Goal: Find specific page/section: Find specific page/section

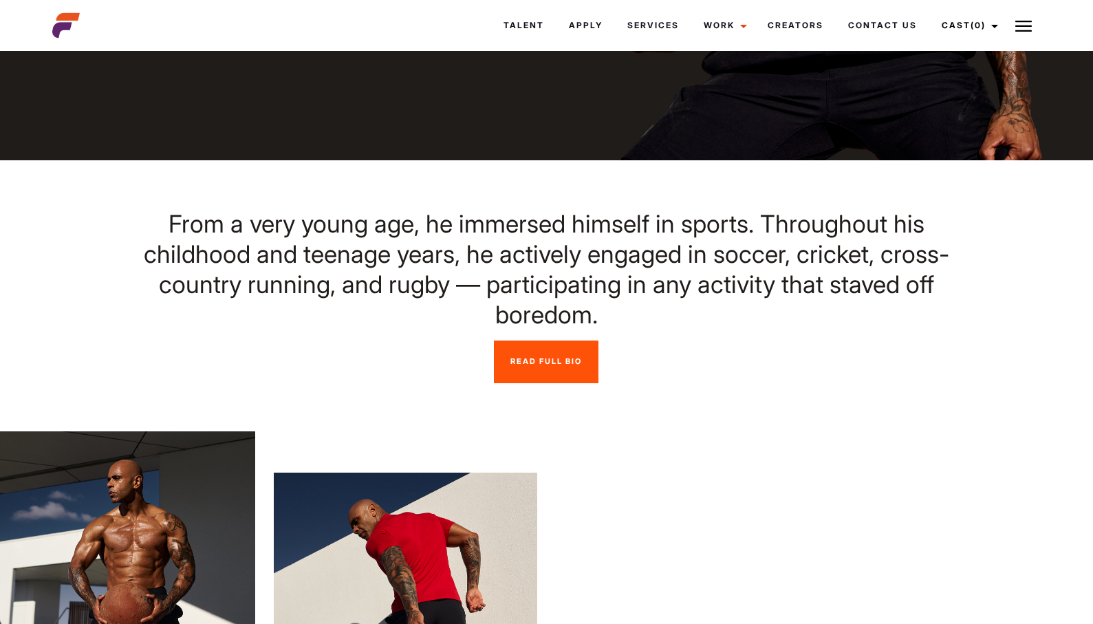
scroll to position [431, 0]
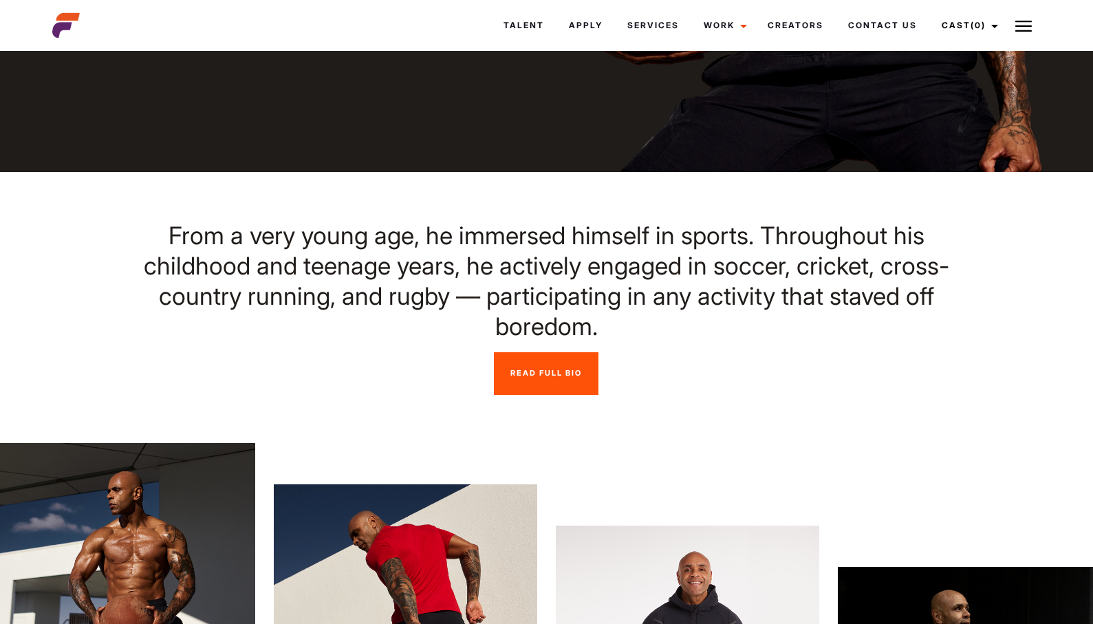
click at [1022, 25] on img at bounding box center [1023, 26] width 17 height 17
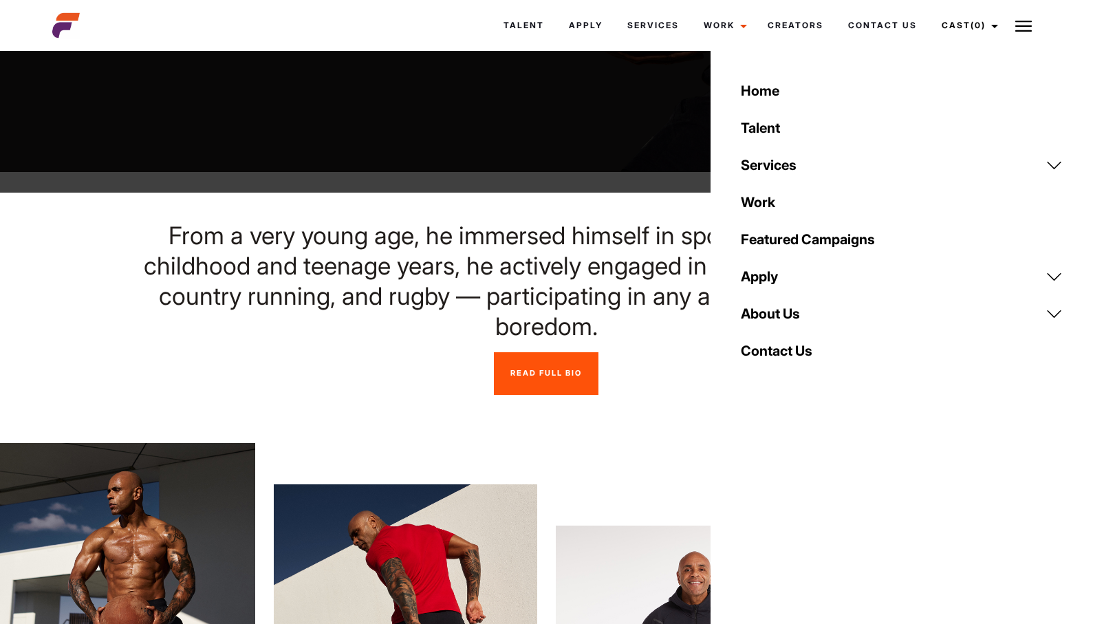
click at [745, 354] on link "Contact Us" at bounding box center [902, 350] width 338 height 37
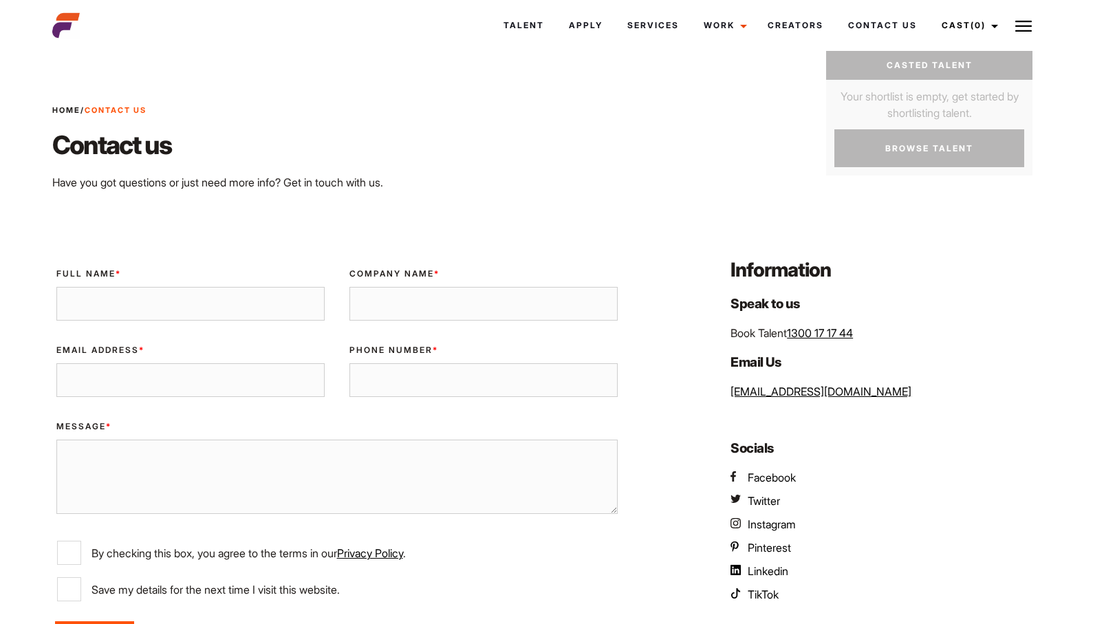
click at [1027, 18] on img at bounding box center [1023, 26] width 17 height 17
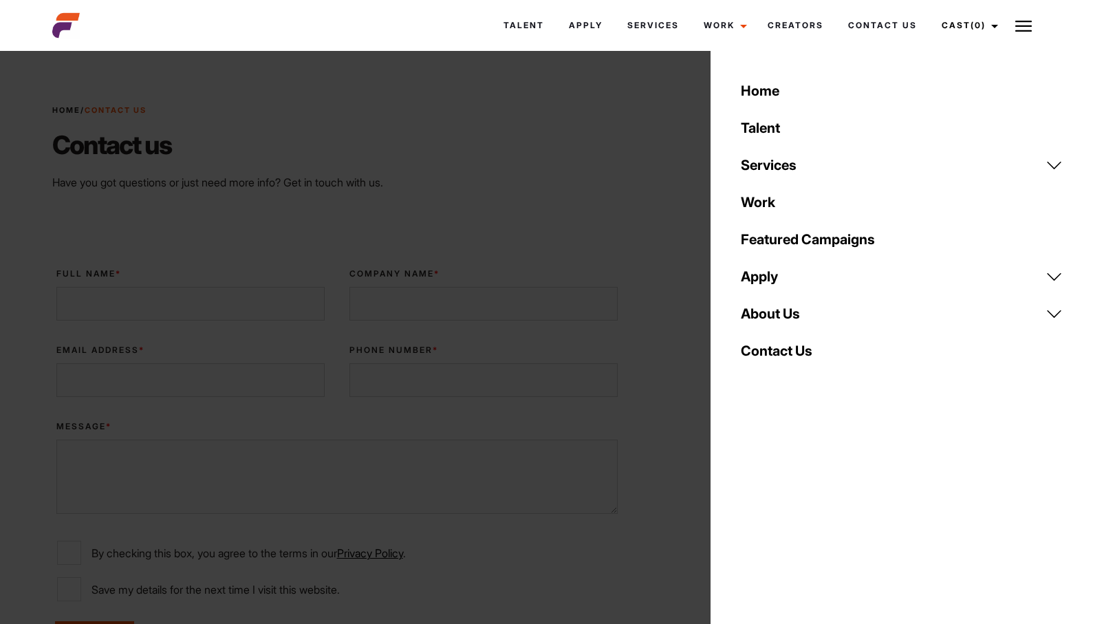
click at [766, 312] on link "About Us" at bounding box center [902, 313] width 338 height 37
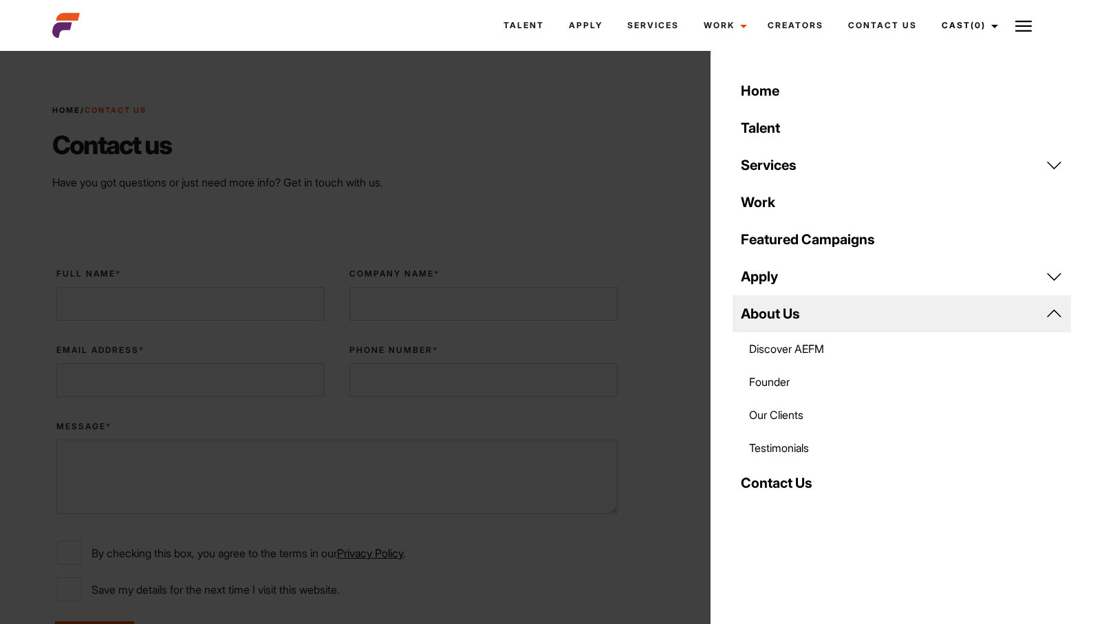
click at [766, 413] on link "Our Clients" at bounding box center [902, 414] width 338 height 33
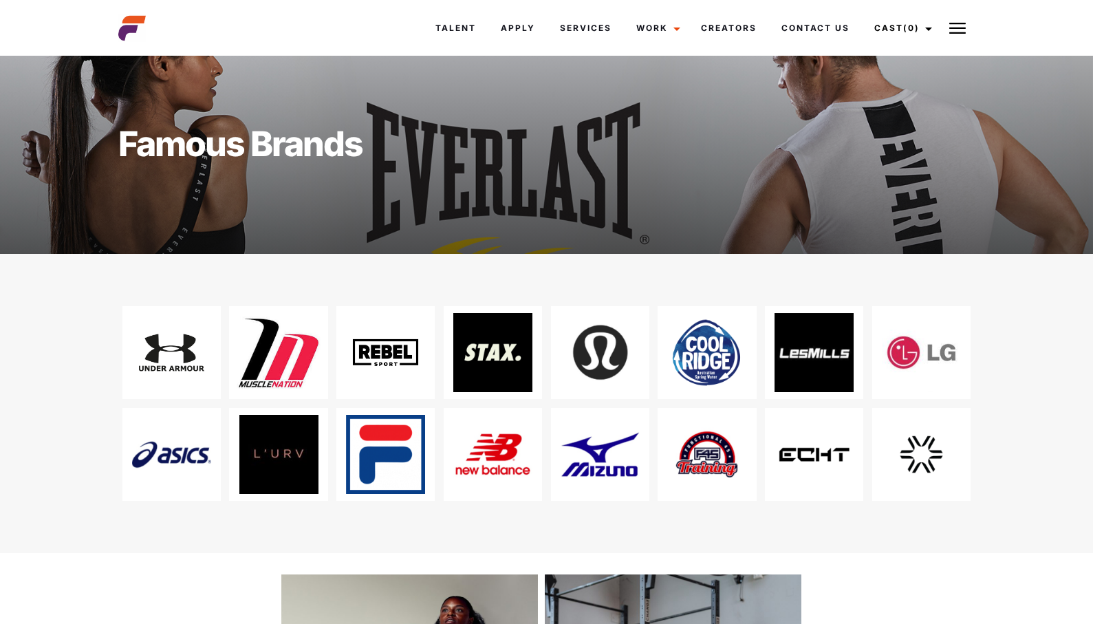
scroll to position [120, 0]
